Goal: Find specific page/section: Find specific page/section

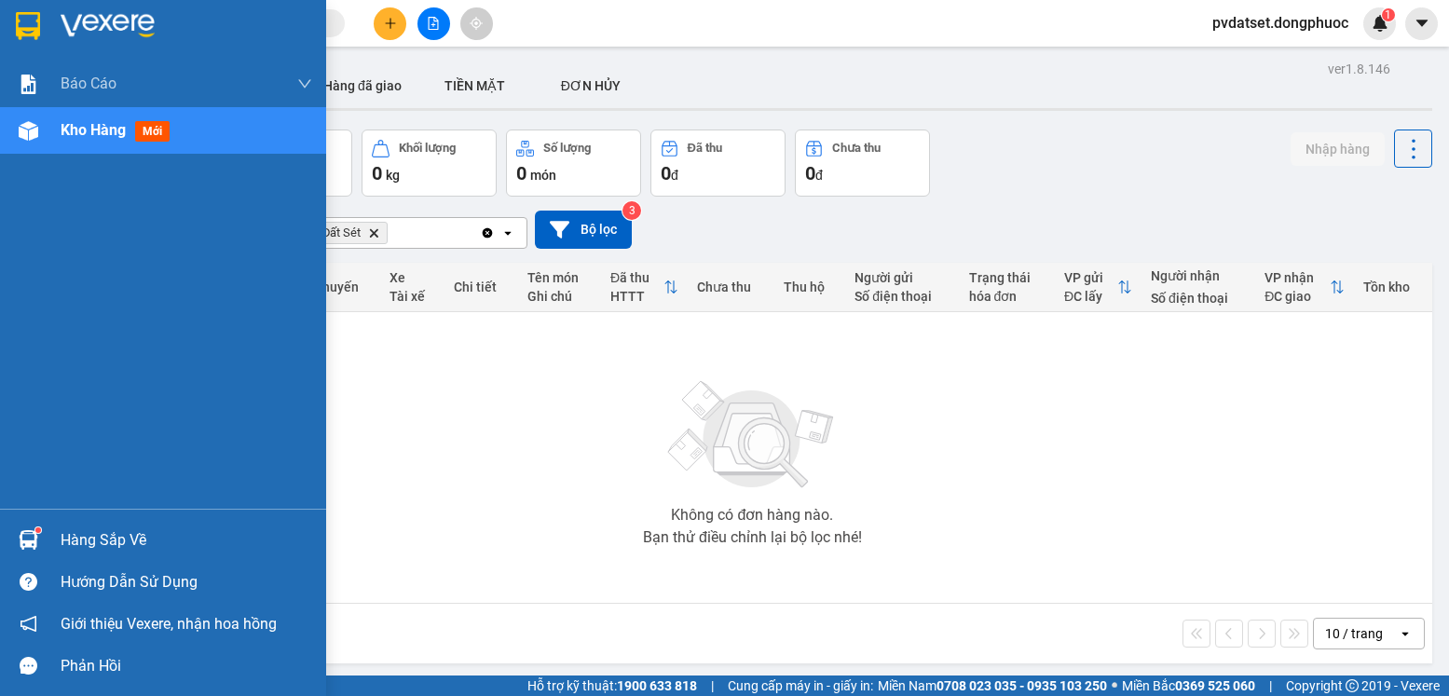
click at [61, 533] on div "Hàng sắp về" at bounding box center [187, 540] width 252 height 28
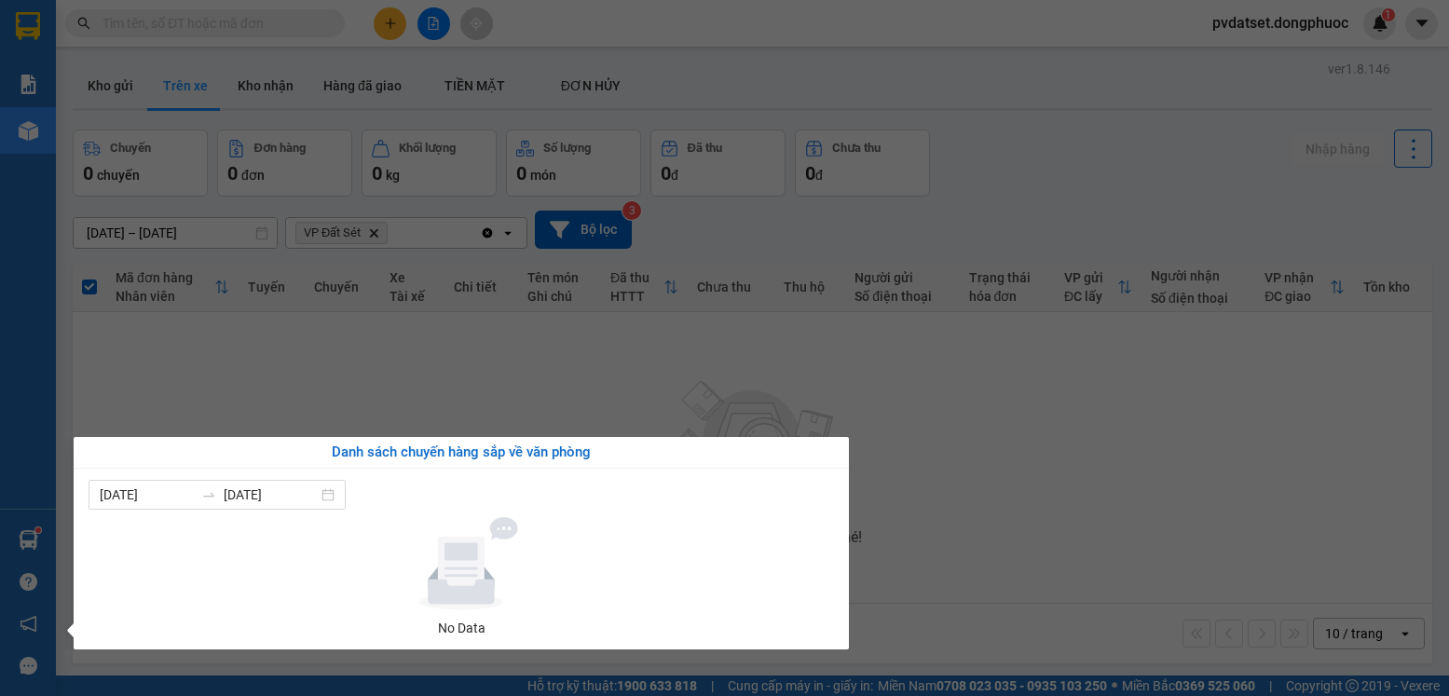
click at [67, 395] on section "Kết quả [PERSON_NAME] ( 59 ) Bộ lọc Ngày tạo [PERSON_NAME] nhất Mã ĐH Trạng thá…" at bounding box center [724, 348] width 1449 height 696
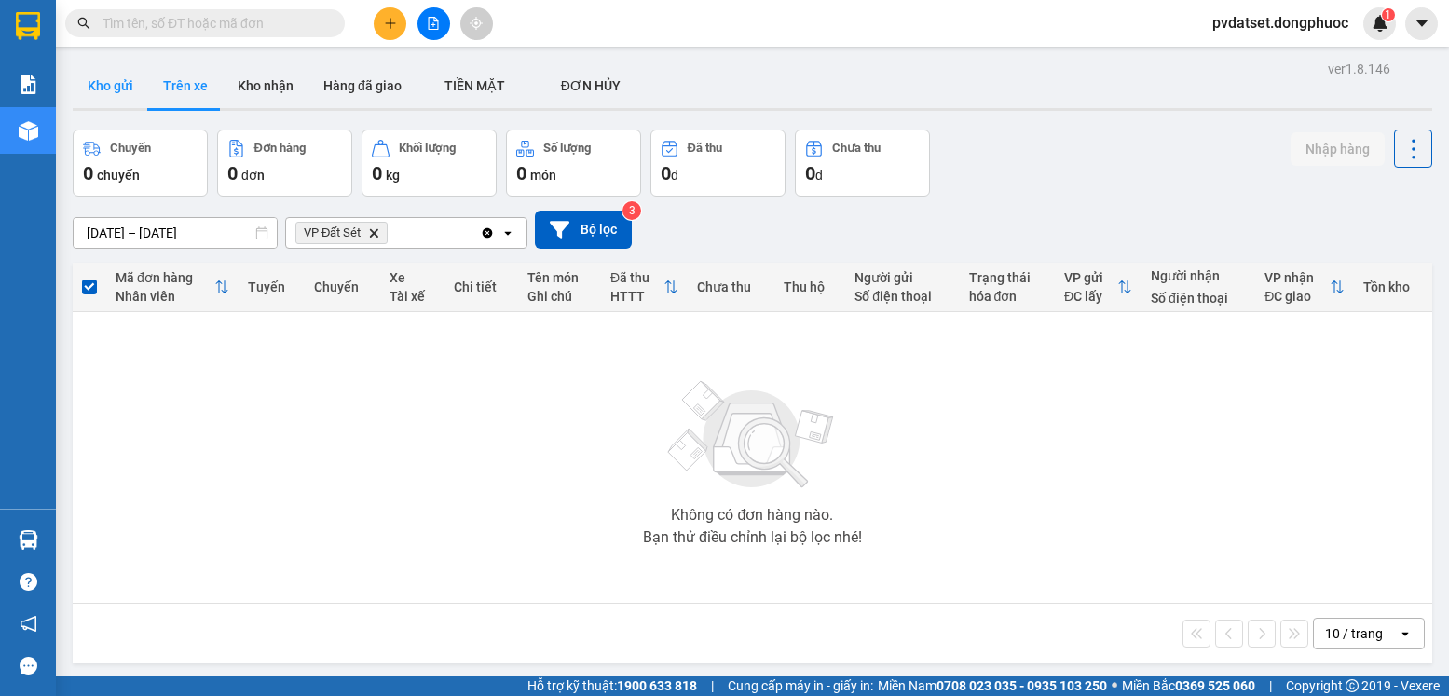
click at [120, 82] on button "Kho gửi" at bounding box center [110, 85] width 75 height 45
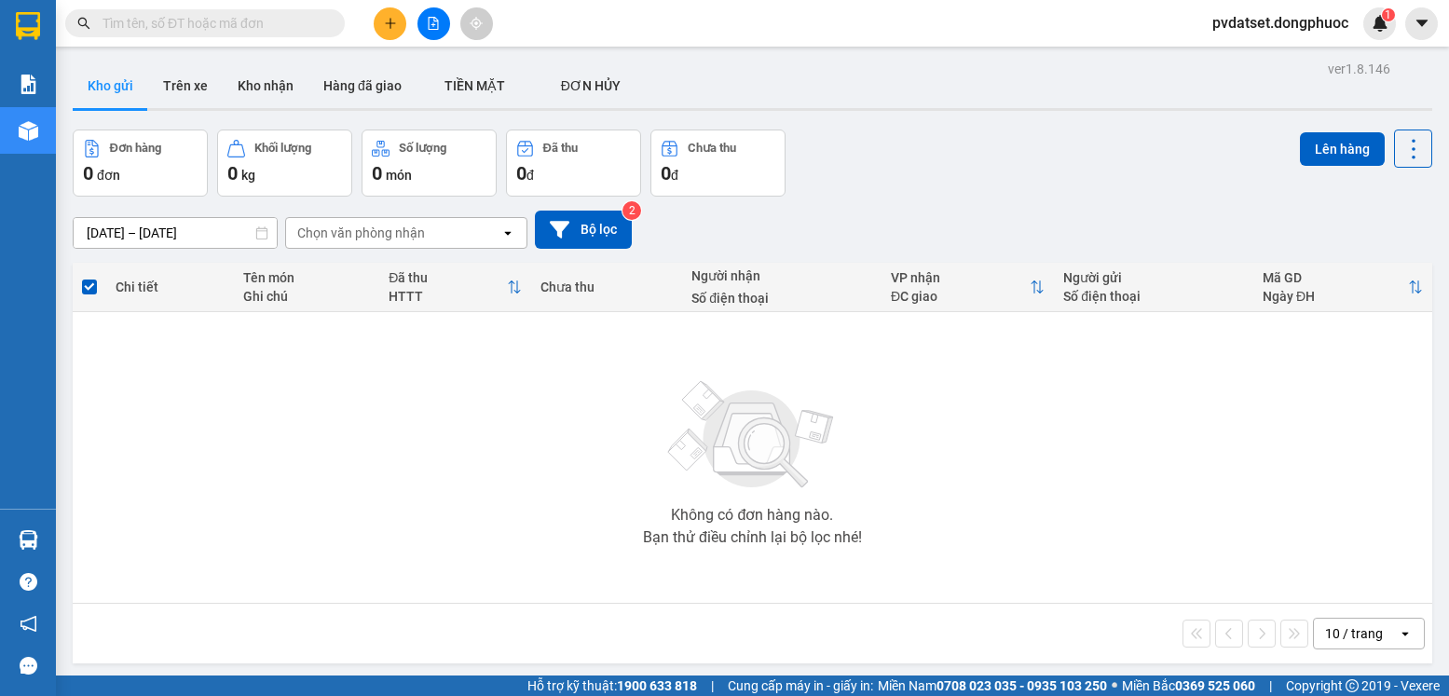
click at [120, 82] on button "Kho gửi" at bounding box center [110, 85] width 75 height 45
click at [284, 88] on button "Kho nhận" at bounding box center [266, 85] width 86 height 45
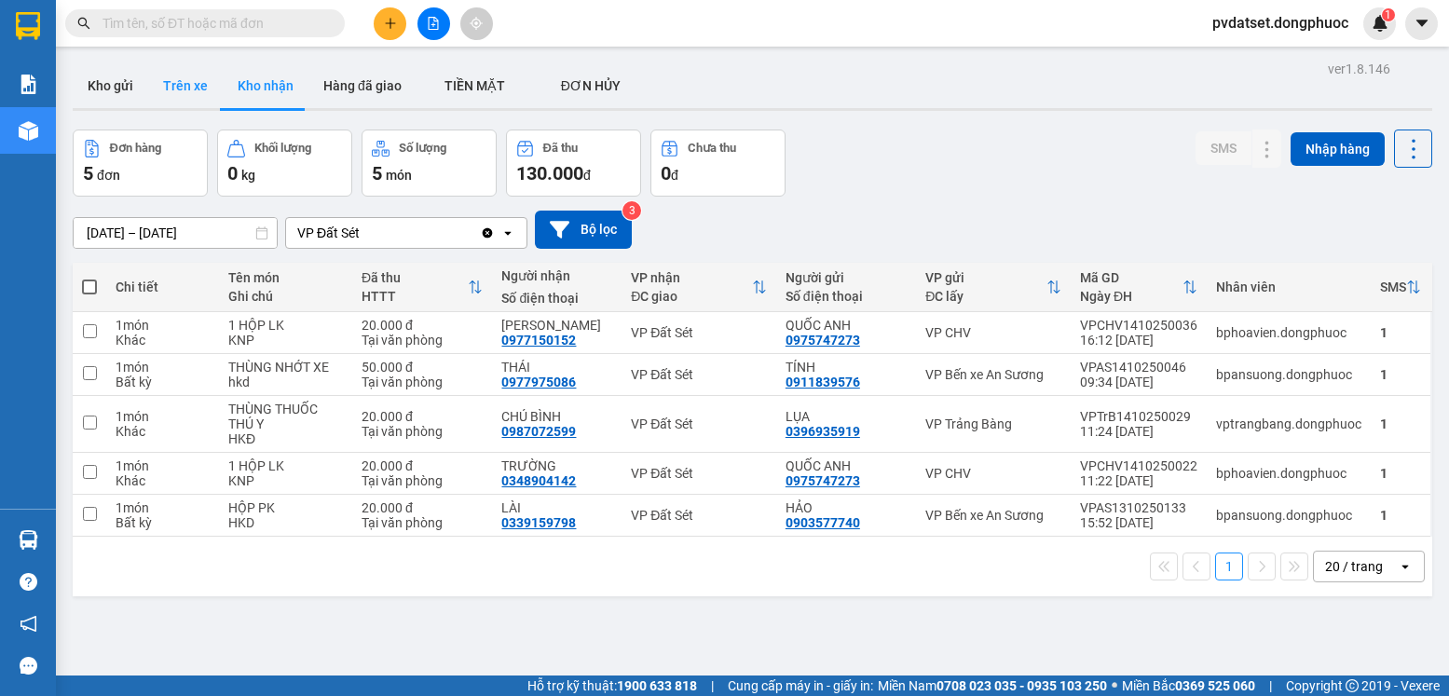
click at [186, 100] on button "Trên xe" at bounding box center [185, 85] width 75 height 45
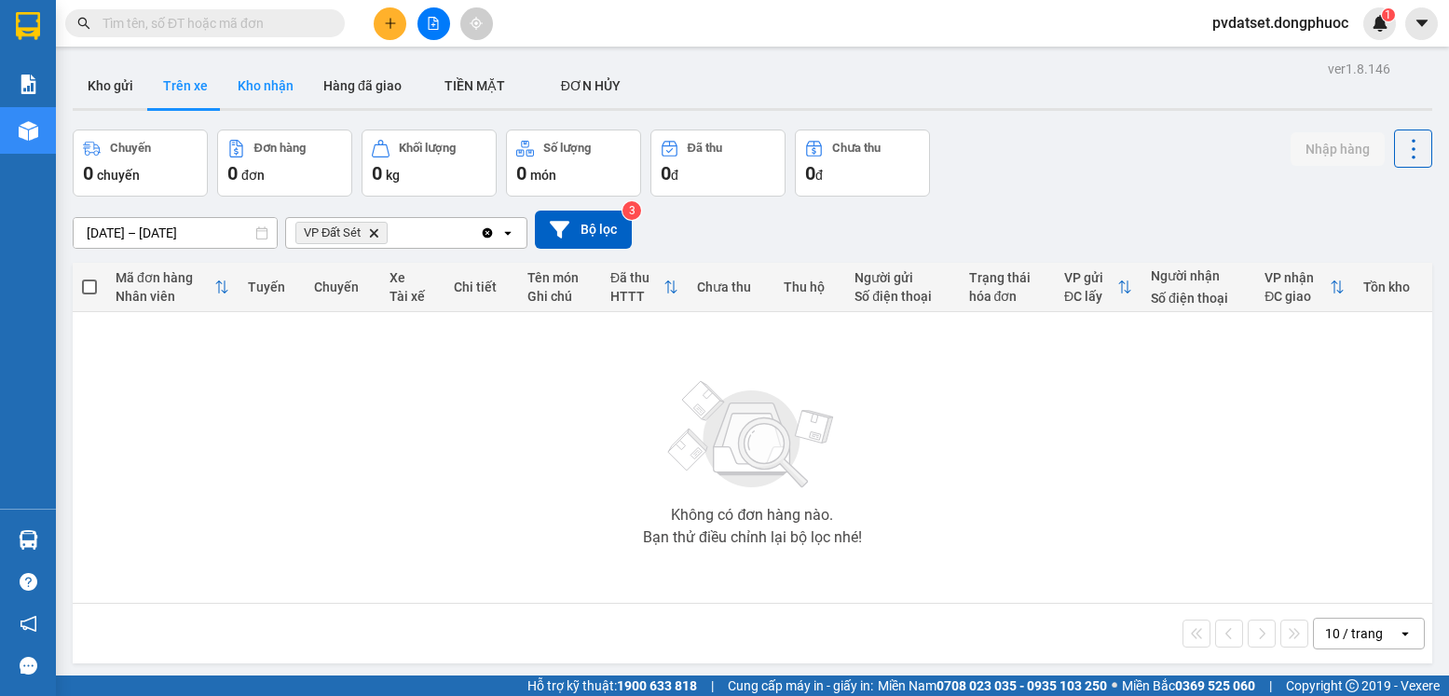
click at [245, 84] on button "Kho nhận" at bounding box center [266, 85] width 86 height 45
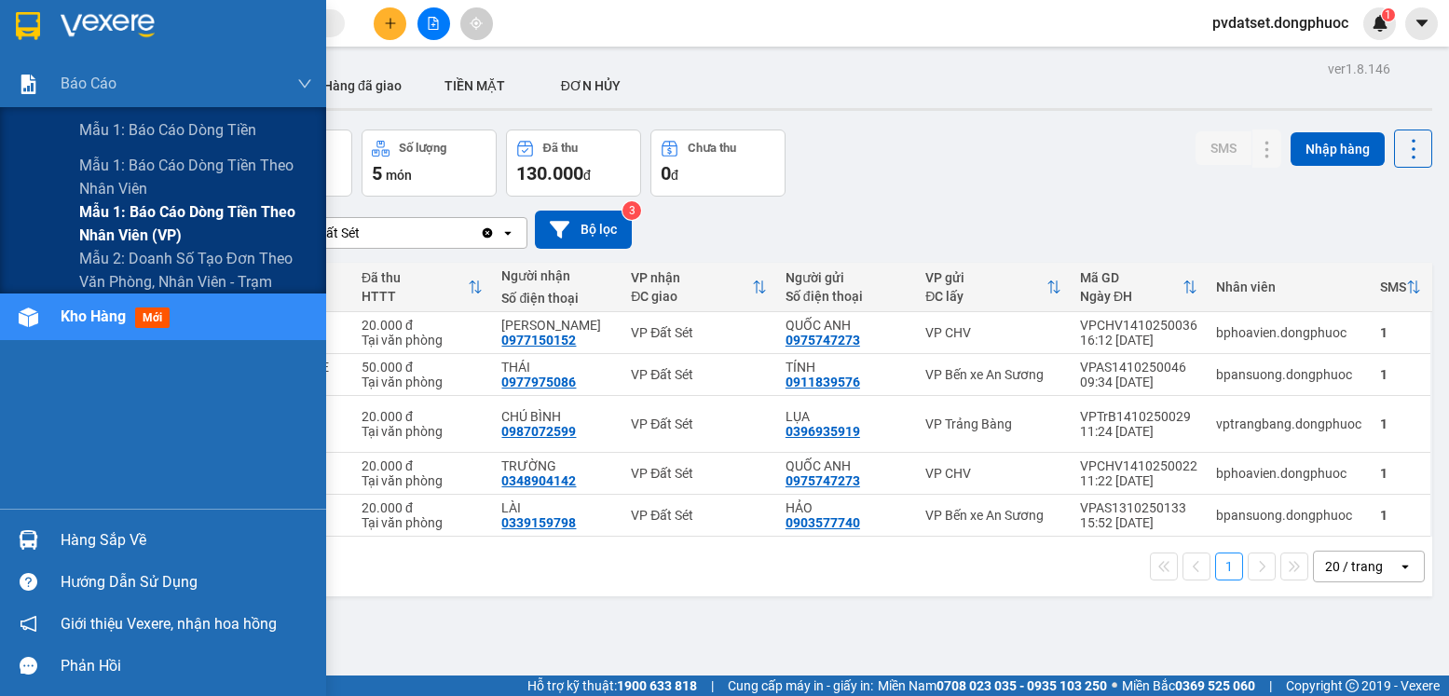
click at [204, 223] on span "Mẫu 1: Báo cáo dòng tiền theo nhân viên (VP)" at bounding box center [195, 223] width 233 height 47
